Goal: Task Accomplishment & Management: Manage account settings

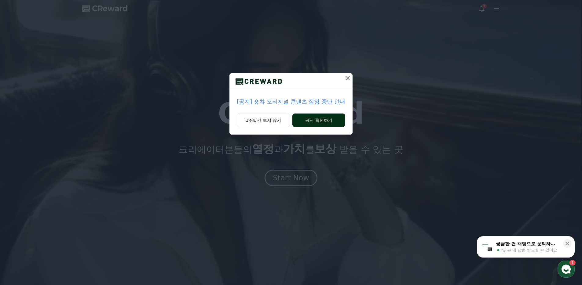
click at [320, 125] on button "공지 확인하기" at bounding box center [318, 120] width 53 height 13
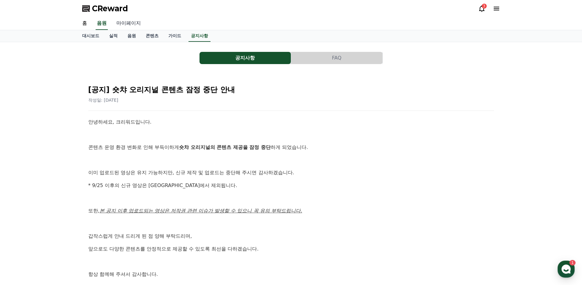
click at [116, 25] on link "마이페이지" at bounding box center [129, 23] width 34 height 13
select select "**********"
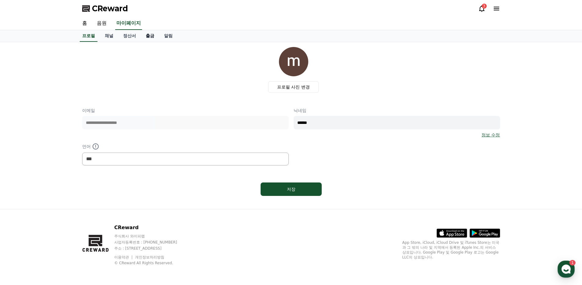
click at [141, 37] on link "출금" at bounding box center [150, 36] width 18 height 12
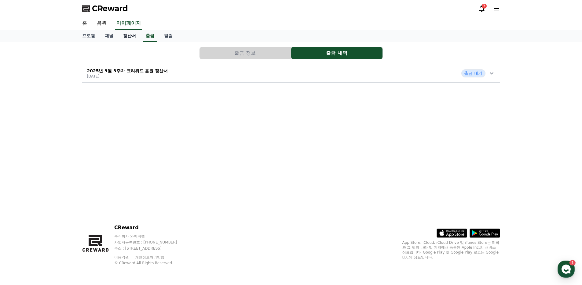
click at [128, 37] on link "정산서" at bounding box center [129, 36] width 23 height 12
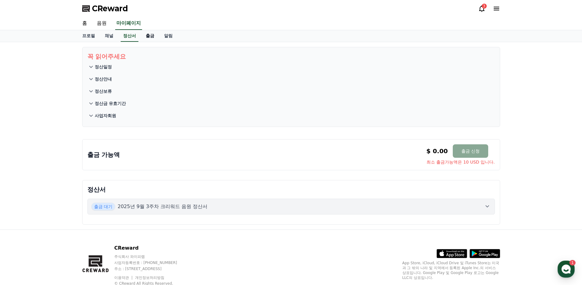
click at [141, 36] on link "출금" at bounding box center [150, 36] width 18 height 12
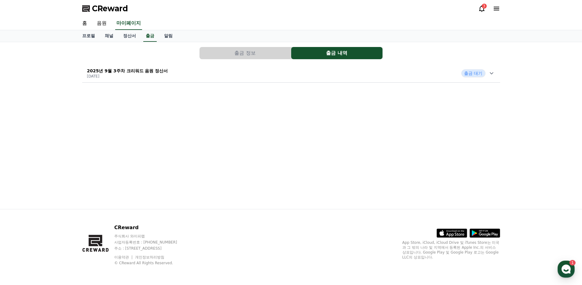
click at [489, 74] on icon at bounding box center [491, 73] width 7 height 7
click at [86, 23] on link "홈" at bounding box center [84, 23] width 15 height 13
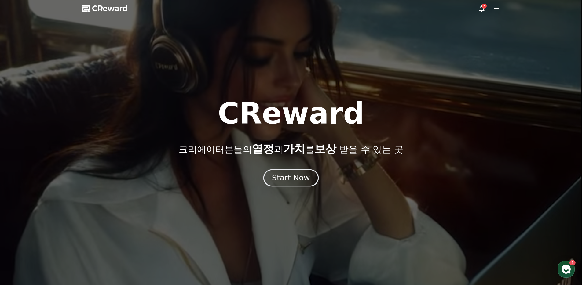
click at [292, 176] on div "Start Now" at bounding box center [291, 178] width 38 height 10
